Goal: Find specific page/section: Find specific page/section

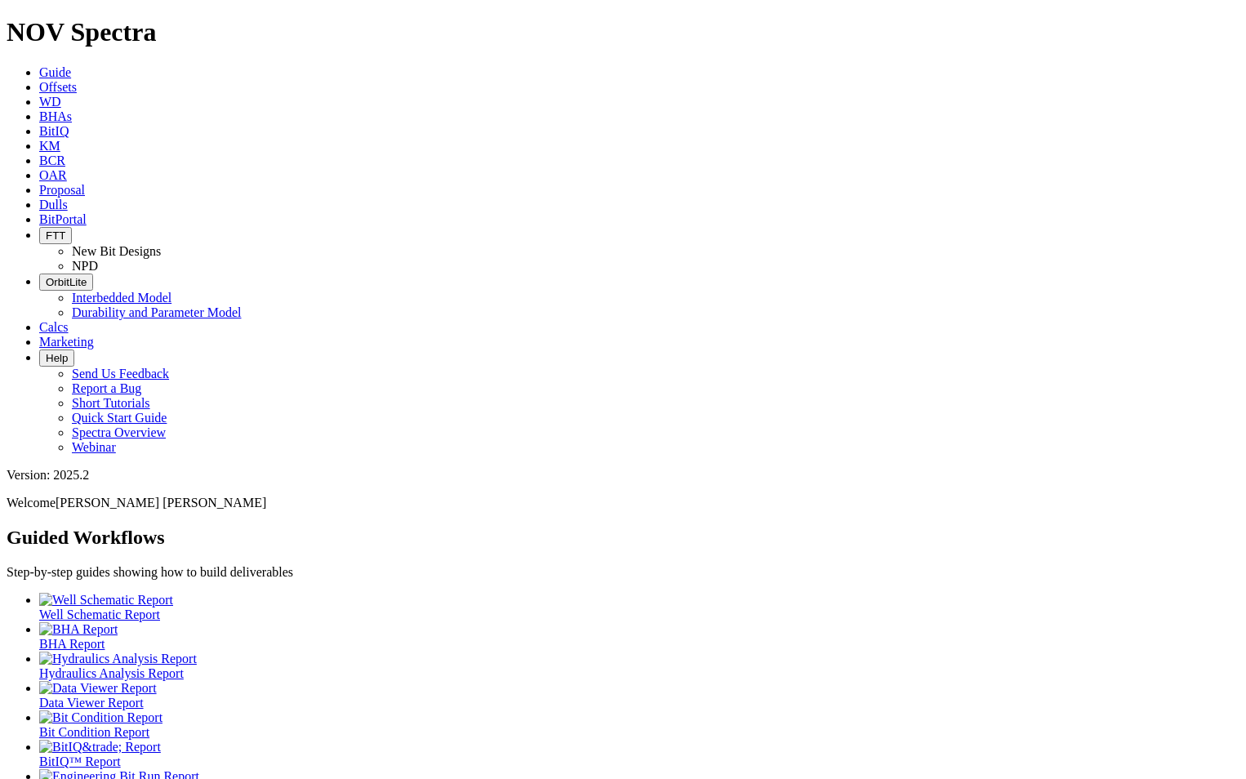
click at [68, 198] on span "Dulls" at bounding box center [53, 205] width 29 height 14
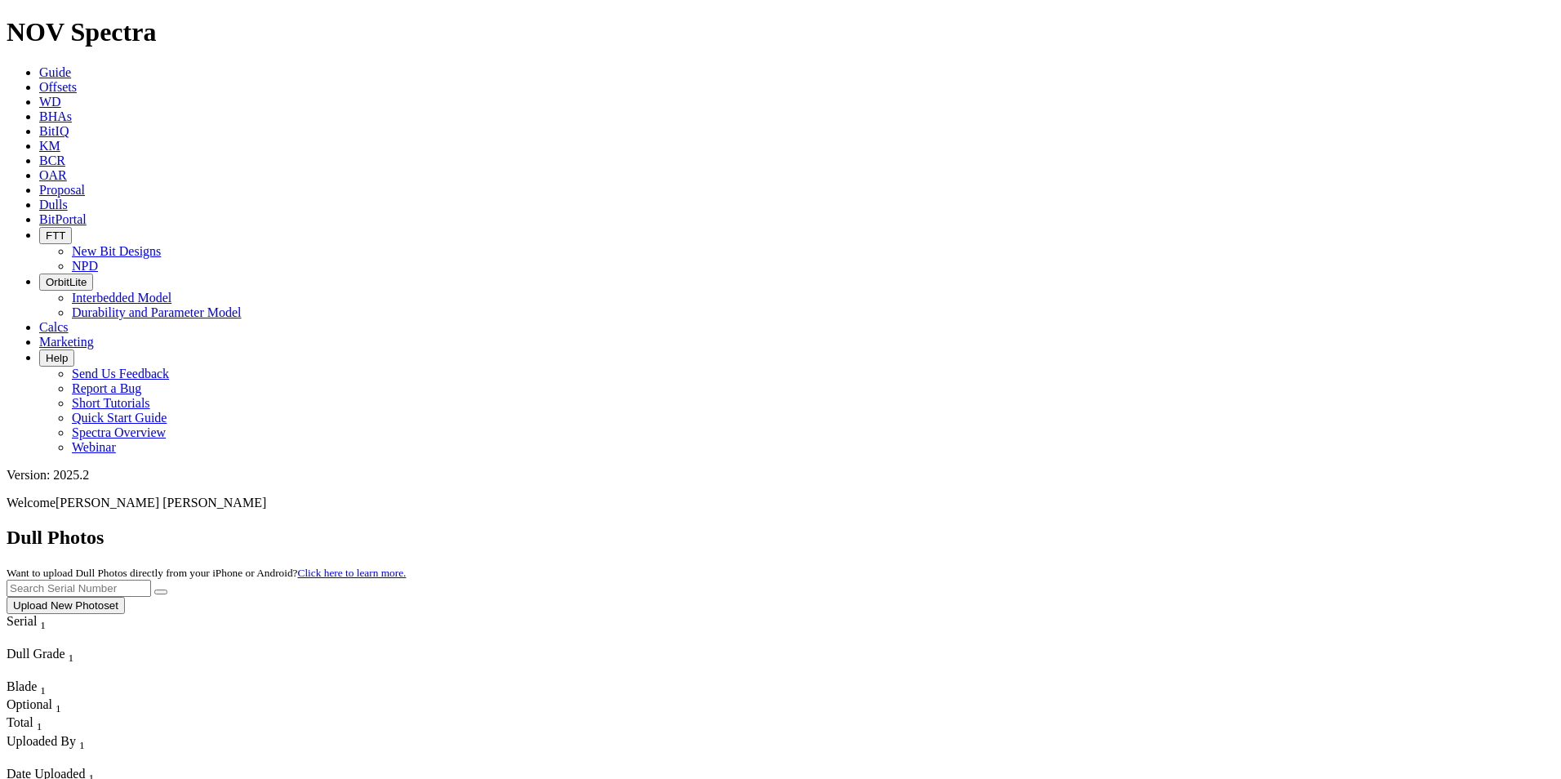
scroll to position [1118, 0]
click at [151, 580] on input "text" at bounding box center [79, 588] width 145 height 17
click at [154, 589] on button "submit" at bounding box center [160, 591] width 13 height 5
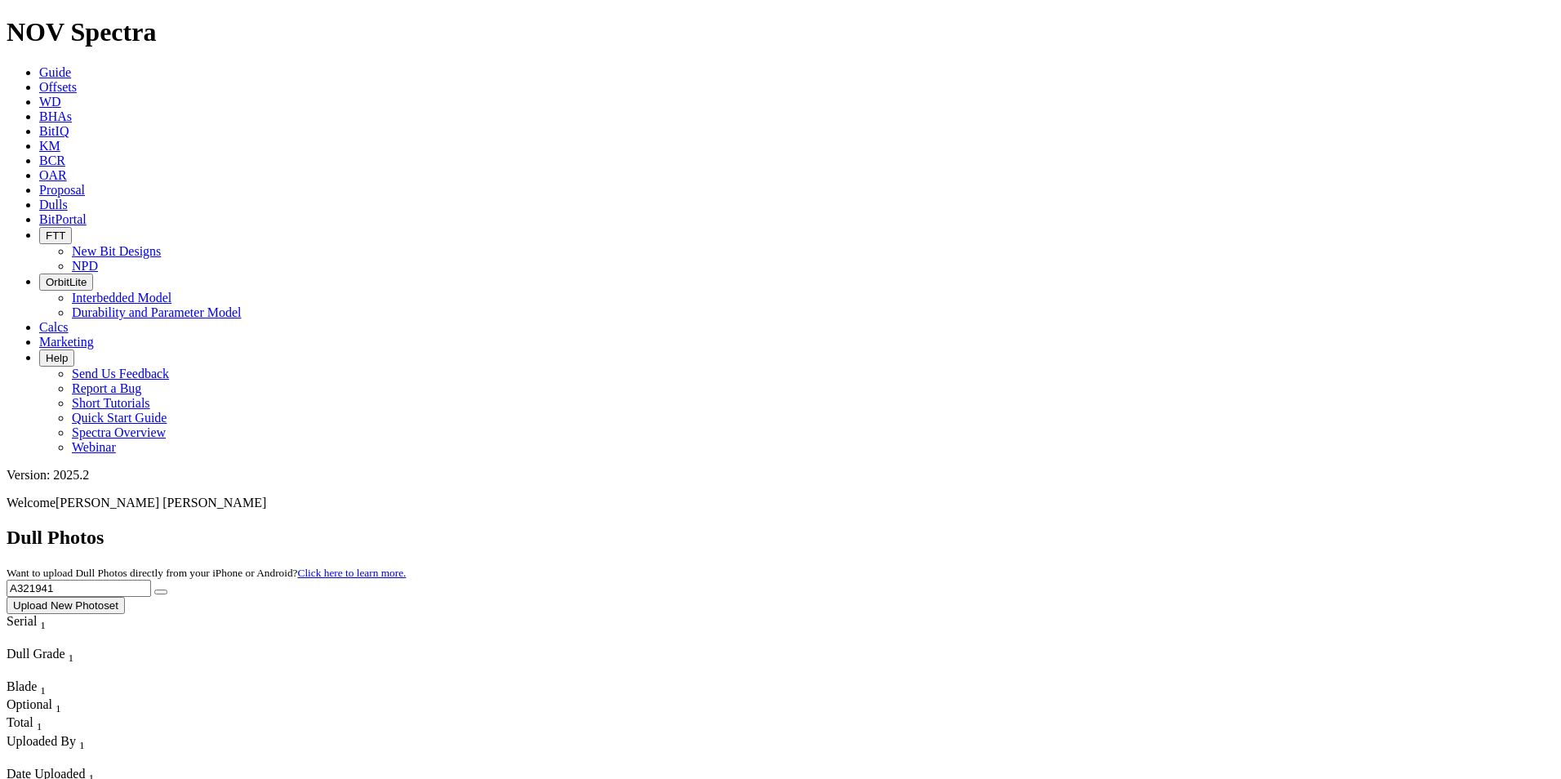
click at [151, 580] on input "A321941" at bounding box center [79, 588] width 145 height 17
drag, startPoint x: 1247, startPoint y: 79, endPoint x: 1136, endPoint y: 61, distance: 112.5
click at [1136, 527] on div "Dull Photos Want to upload Dull Photos directly from your iPhone or Android? Cl…" at bounding box center [781, 570] width 1548 height 87
click at [161, 592] on icon "submit" at bounding box center [161, 592] width 0 height 0
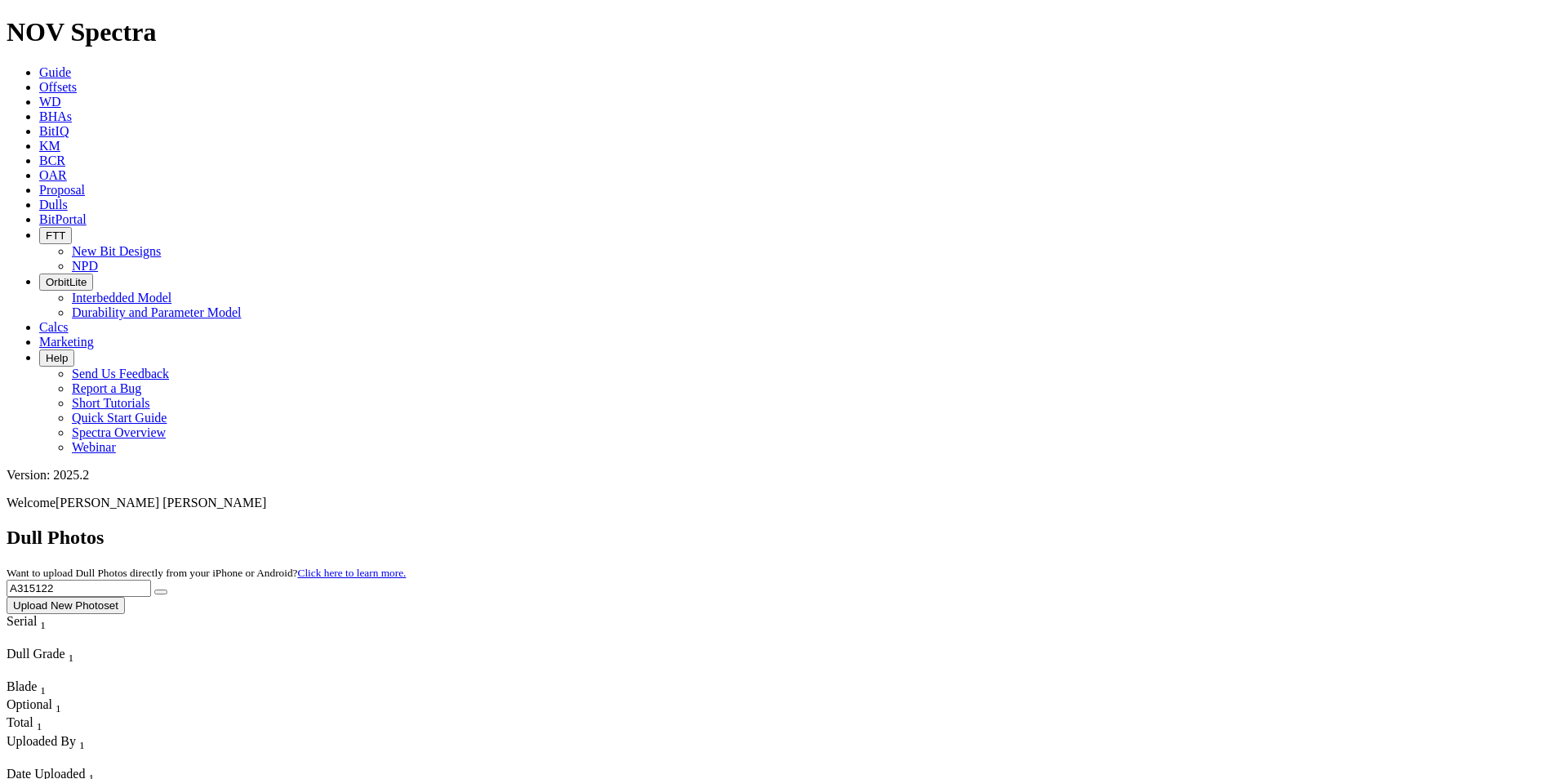
click at [151, 580] on input "A315122" at bounding box center [79, 588] width 145 height 17
drag, startPoint x: 1236, startPoint y: 79, endPoint x: 1054, endPoint y: 70, distance: 182.3
click at [1054, 527] on div "Dull Photos Want to upload Dull Photos directly from your iPhone or Android? Cl…" at bounding box center [781, 570] width 1548 height 87
click at [161, 592] on icon "submit" at bounding box center [161, 592] width 0 height 0
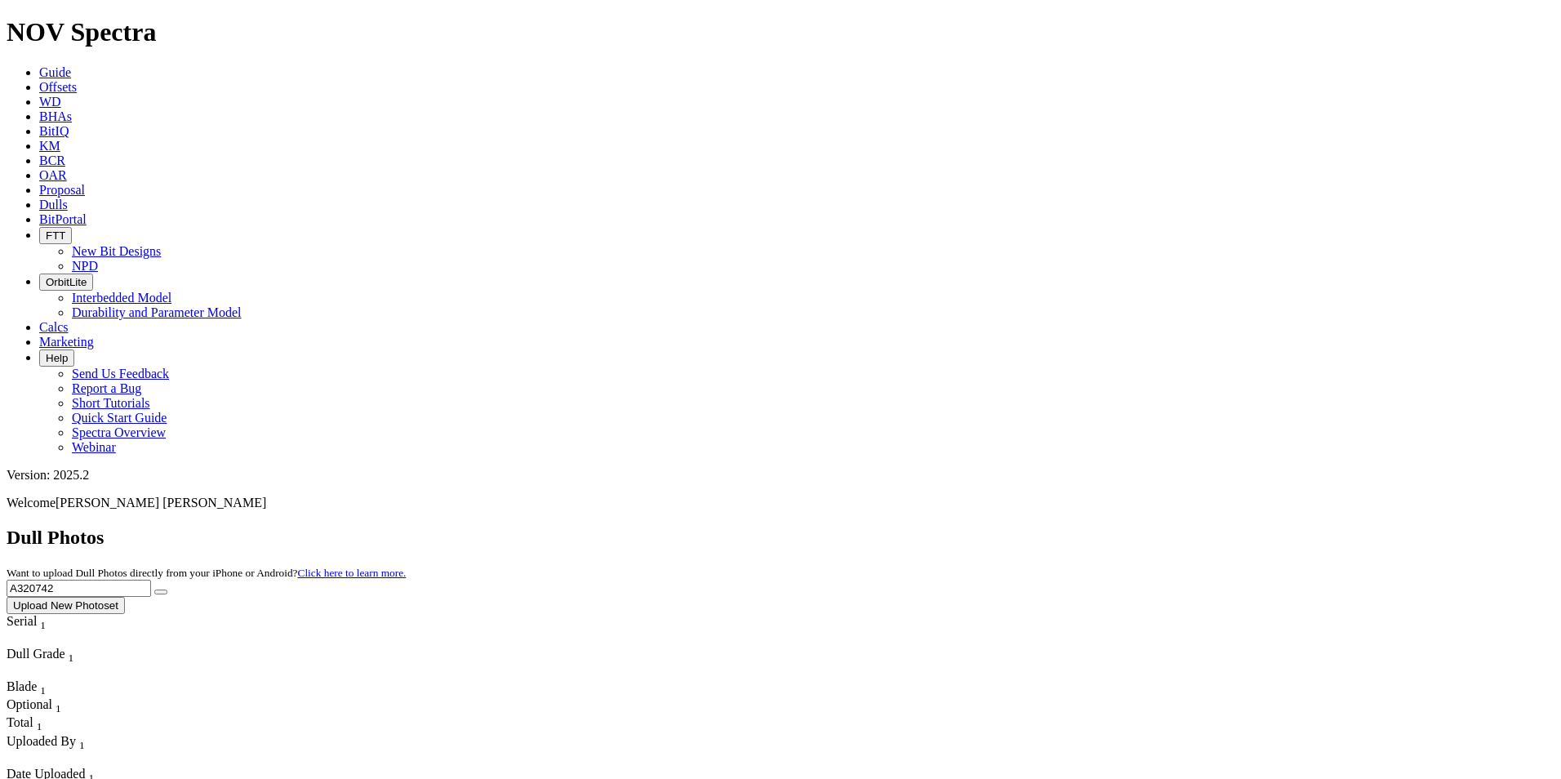
drag, startPoint x: 1280, startPoint y: 69, endPoint x: 1047, endPoint y: 62, distance: 232.8
click at [1047, 527] on div "Dull Photos Want to upload Dull Photos directly from your iPhone or Android? Cl…" at bounding box center [781, 570] width 1548 height 87
type input "A320593"
click at [167, 589] on button "submit" at bounding box center [160, 591] width 13 height 5
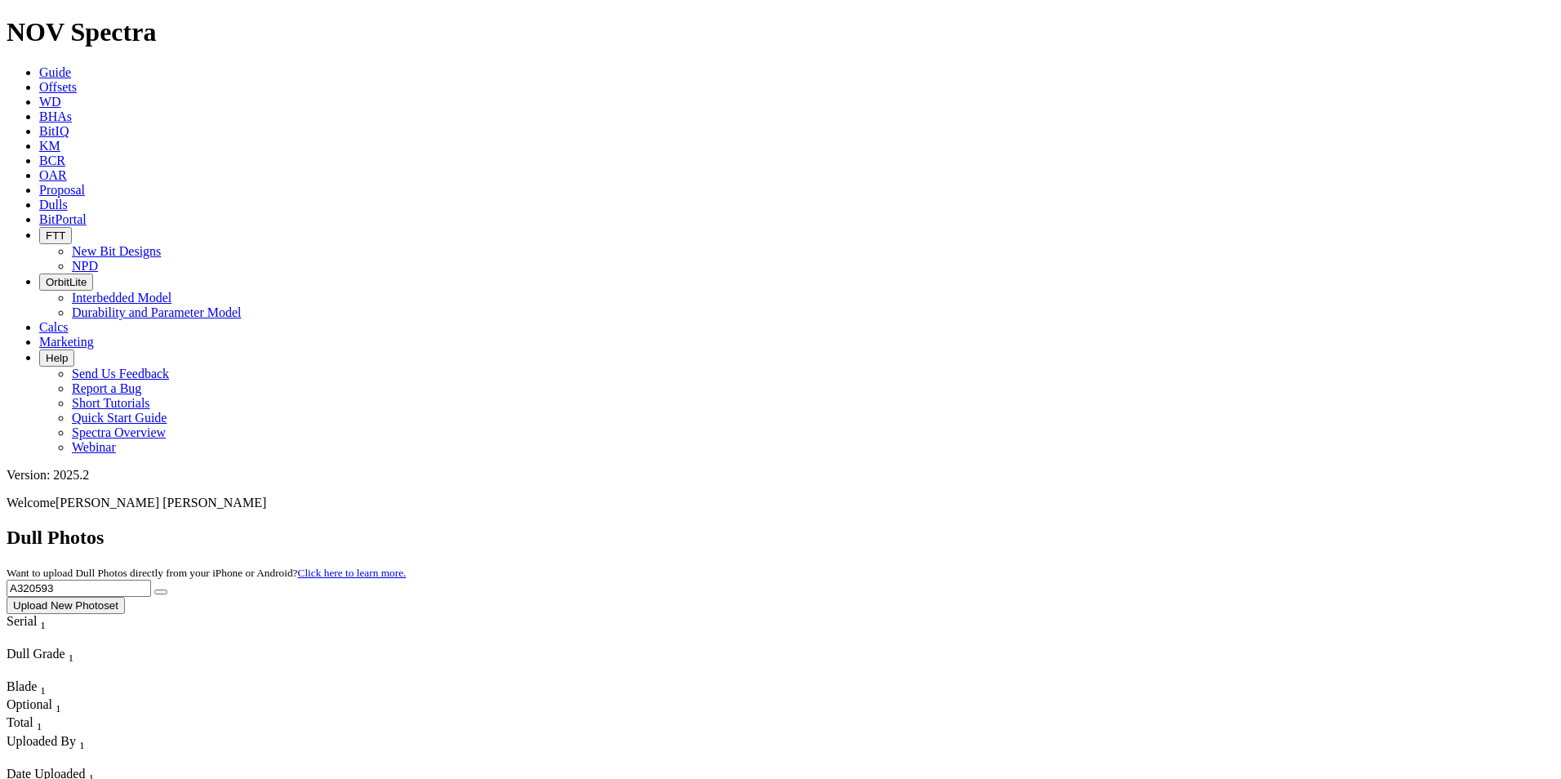
click at [68, 198] on link "Dulls" at bounding box center [53, 205] width 29 height 14
drag, startPoint x: 1243, startPoint y: 71, endPoint x: 1049, endPoint y: 75, distance: 193.5
click at [1049, 527] on div "Dull Photos Want to upload Dull Photos directly from your iPhone or Android? Cl…" at bounding box center [781, 570] width 1548 height 87
click at [151, 580] on input "text" at bounding box center [79, 588] width 145 height 17
click at [167, 589] on button "submit" at bounding box center [160, 591] width 13 height 5
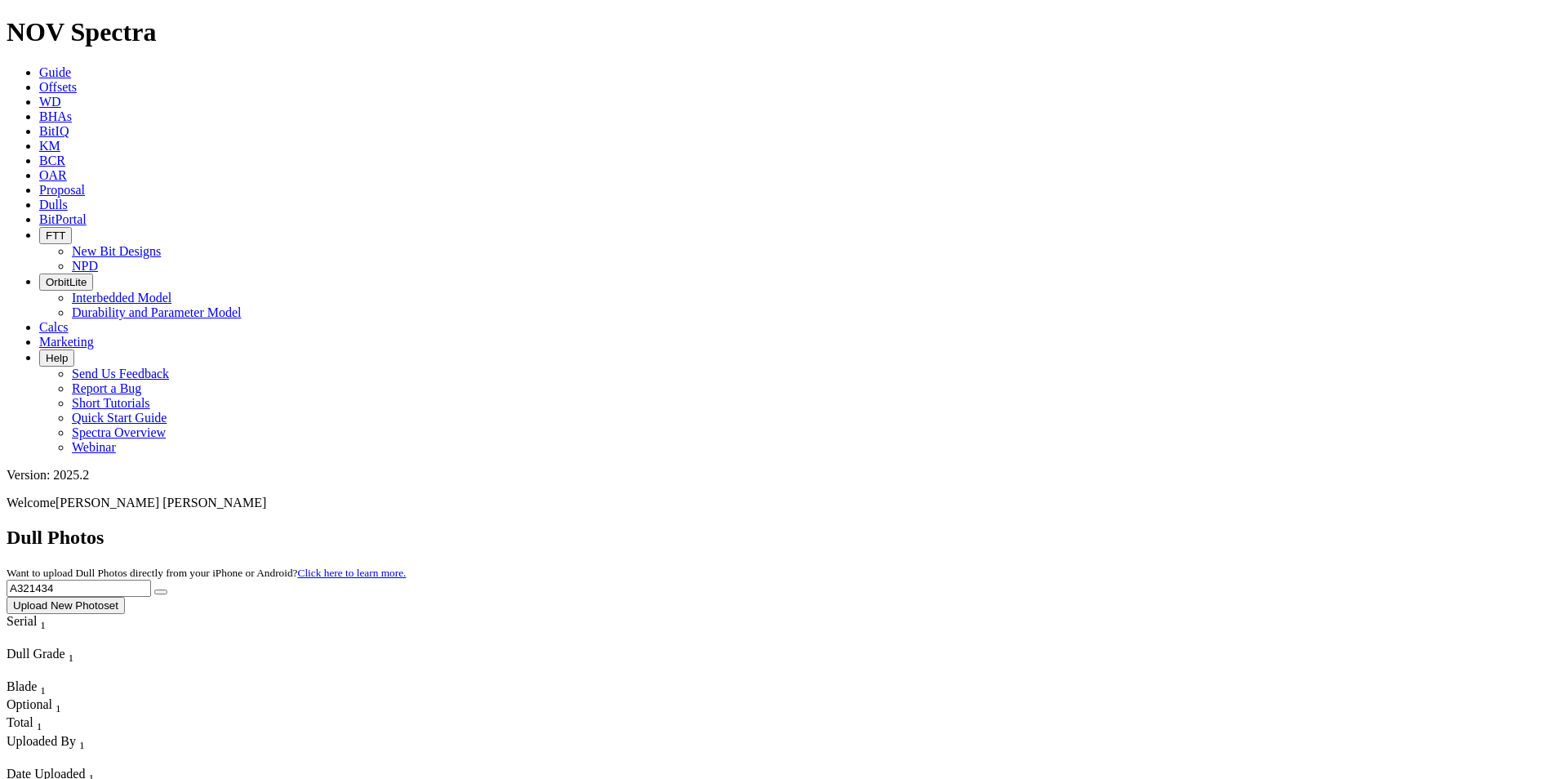
click at [151, 580] on input "A321434" at bounding box center [79, 588] width 145 height 17
drag, startPoint x: 1240, startPoint y: 65, endPoint x: 1056, endPoint y: 72, distance: 183.8
click at [1062, 527] on div "Dull Photos Want to upload Dull Photos directly from your iPhone or Android? Cl…" at bounding box center [781, 570] width 1548 height 87
type input "A320527"
click at [167, 589] on button "submit" at bounding box center [160, 591] width 13 height 5
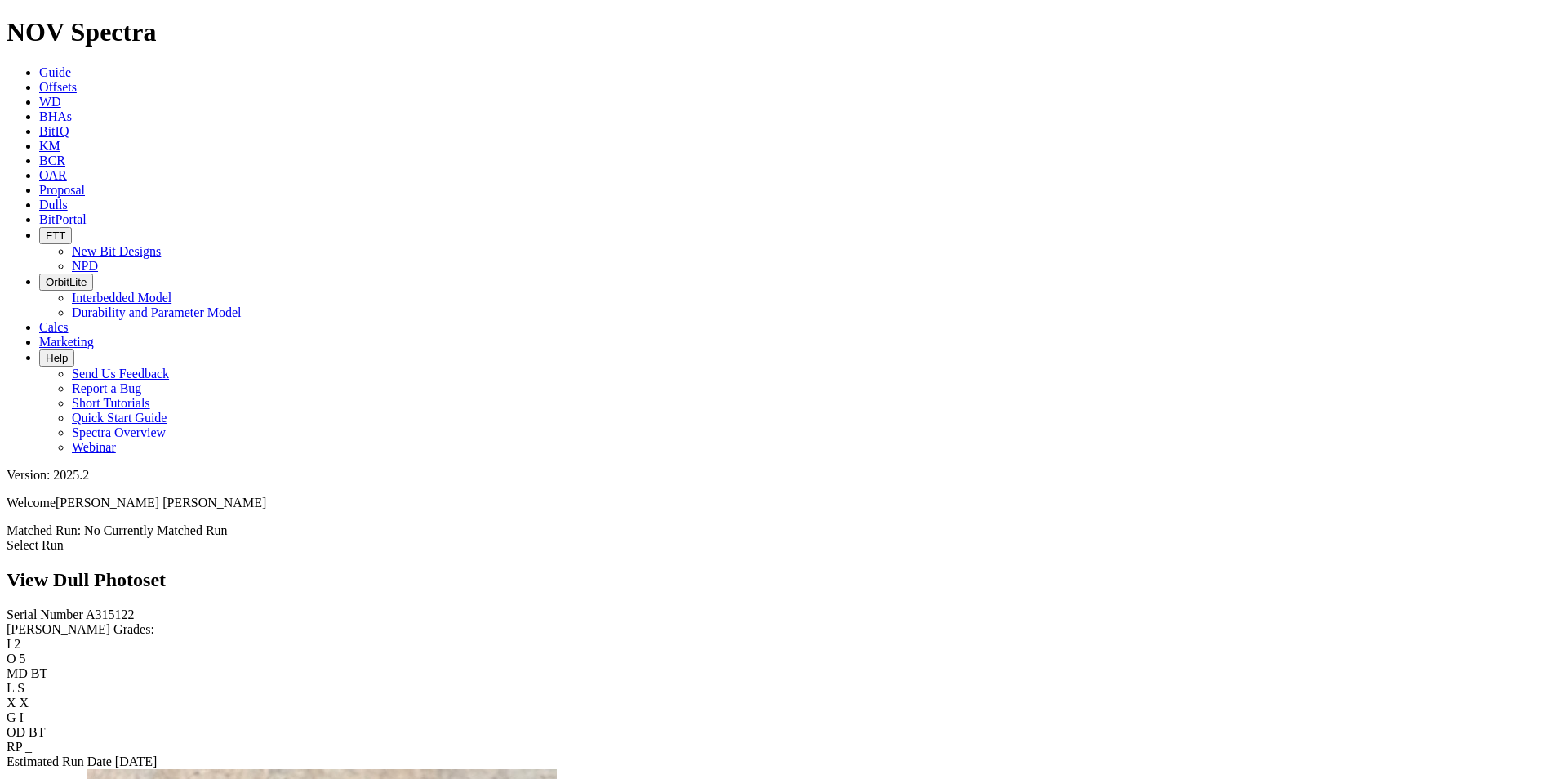
scroll to position [490, 0]
